Goal: Obtain resource: Download file/media

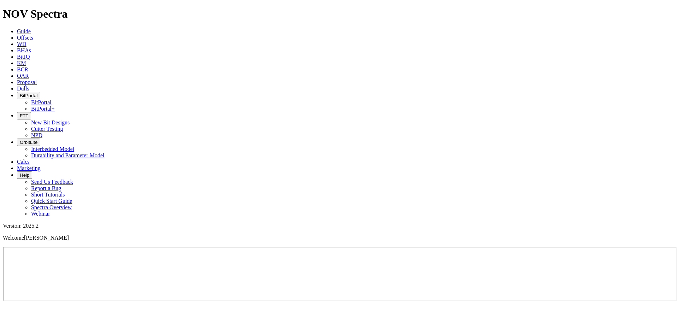
click at [33, 35] on span "Offsets" at bounding box center [25, 38] width 16 height 6
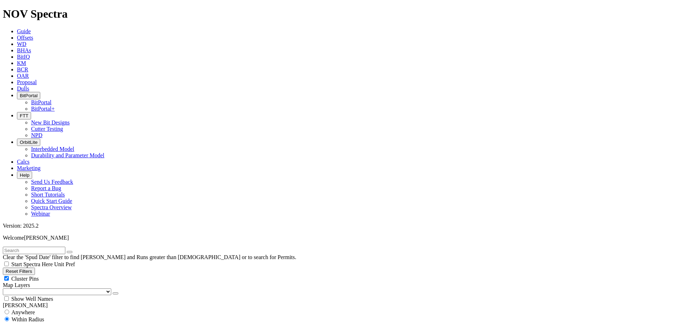
click at [51, 247] on input "text" at bounding box center [34, 250] width 63 height 7
paste input "AZRE-1"
type input "AZRE-1"
click at [74, 251] on button "submit" at bounding box center [77, 252] width 6 height 2
drag, startPoint x: 18, startPoint y: 111, endPoint x: 37, endPoint y: 116, distance: 18.9
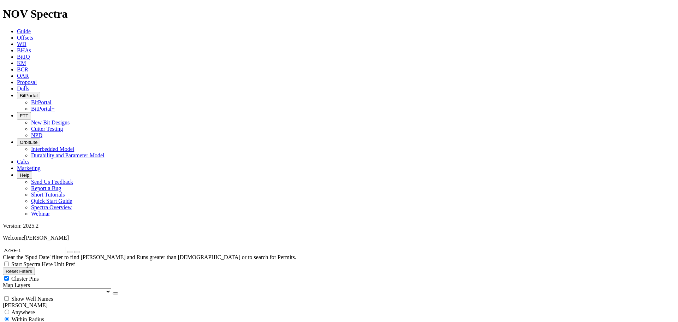
click at [19, 309] on span "Anywhere" at bounding box center [23, 312] width 24 height 6
radio input "true"
radio input "false"
click at [40, 247] on input "AZRE-1" at bounding box center [34, 250] width 63 height 7
type input "AZRE"
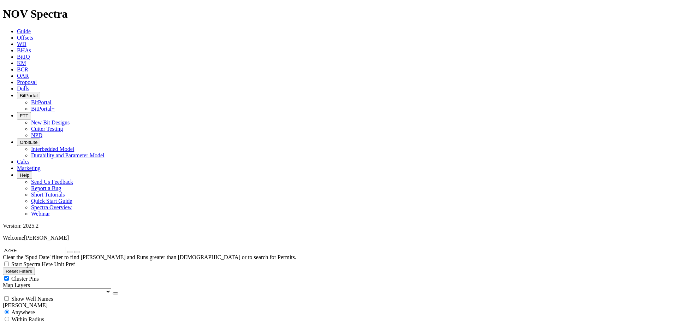
click at [74, 251] on button "submit" at bounding box center [77, 252] width 6 height 2
click at [75, 261] on link "Unit Pref" at bounding box center [64, 264] width 21 height 6
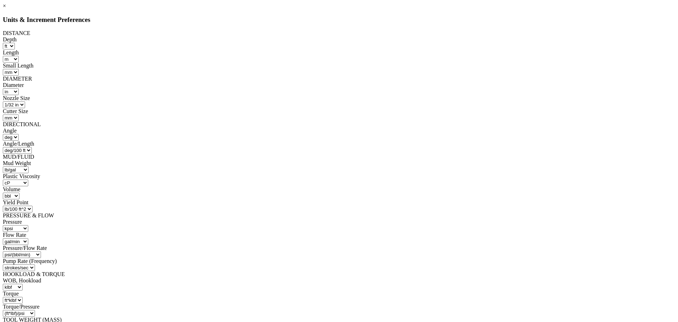
click at [15, 43] on select "ft m" at bounding box center [9, 46] width 12 height 7
select select "object:1431"
click at [15, 43] on select "ft m" at bounding box center [9, 46] width 12 height 7
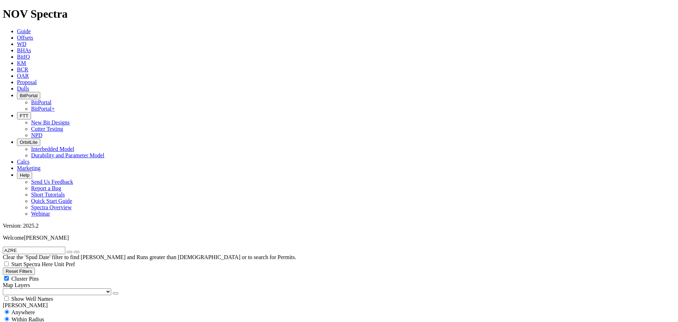
radio input "false"
radio input "true"
